Goal: Information Seeking & Learning: Find specific fact

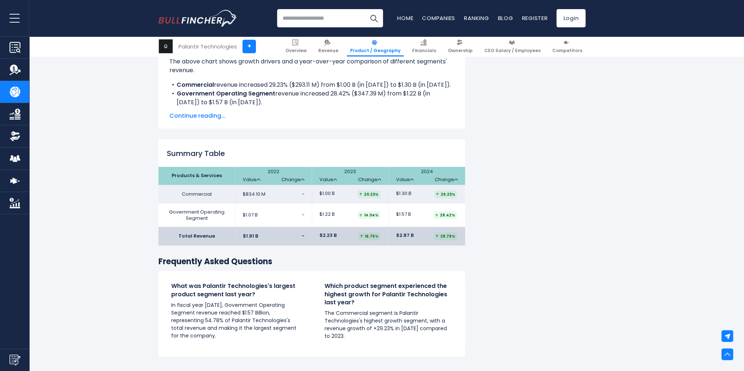
scroll to position [1022, 0]
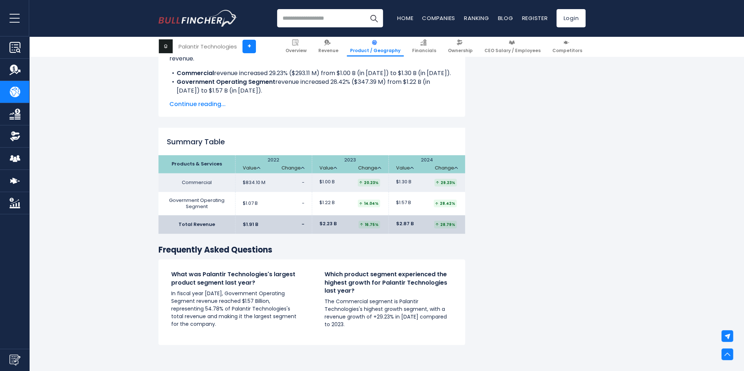
drag, startPoint x: 354, startPoint y: 186, endPoint x: 383, endPoint y: 184, distance: 29.2
click at [383, 184] on td "$1.00 B 20.23%" at bounding box center [350, 183] width 77 height 19
drag, startPoint x: 257, startPoint y: 181, endPoint x: 463, endPoint y: 183, distance: 205.4
click at [463, 183] on tr "Commercial $834.10 M - $1.00 B $1.30 B" at bounding box center [311, 183] width 306 height 19
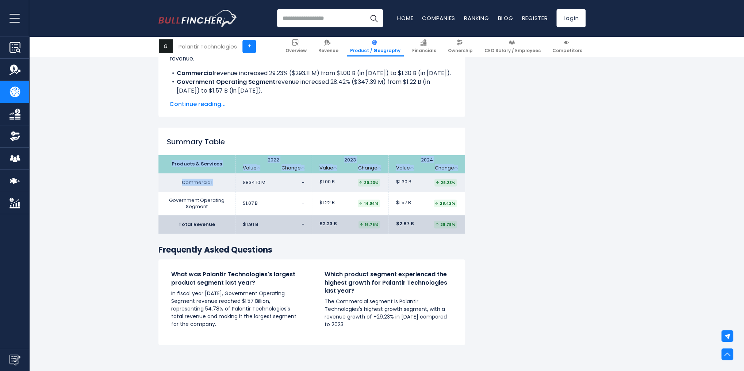
drag, startPoint x: 475, startPoint y: 184, endPoint x: 250, endPoint y: 177, distance: 224.8
click at [251, 180] on span "$834.10 M" at bounding box center [254, 183] width 23 height 6
drag, startPoint x: 413, startPoint y: 225, endPoint x: 397, endPoint y: 223, distance: 16.2
click at [397, 223] on td "$2.87 B 28.79%" at bounding box center [426, 225] width 77 height 19
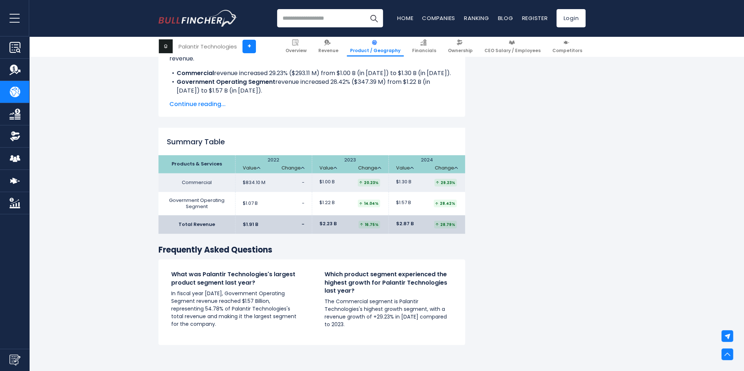
click at [397, 223] on span "$2.87 B" at bounding box center [405, 224] width 18 height 6
drag, startPoint x: 590, startPoint y: 158, endPoint x: 582, endPoint y: 152, distance: 9.6
drag, startPoint x: 582, startPoint y: 152, endPoint x: 575, endPoint y: 148, distance: 8.2
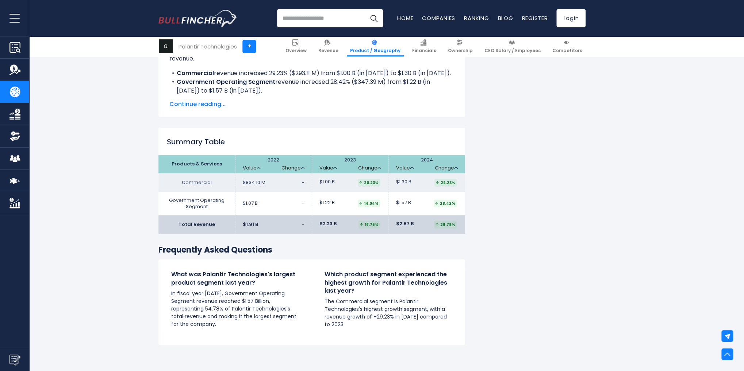
drag, startPoint x: 575, startPoint y: 148, endPoint x: 552, endPoint y: 141, distance: 24.2
drag, startPoint x: 552, startPoint y: 141, endPoint x: 489, endPoint y: 123, distance: 65.6
